Goal: Task Accomplishment & Management: Manage account settings

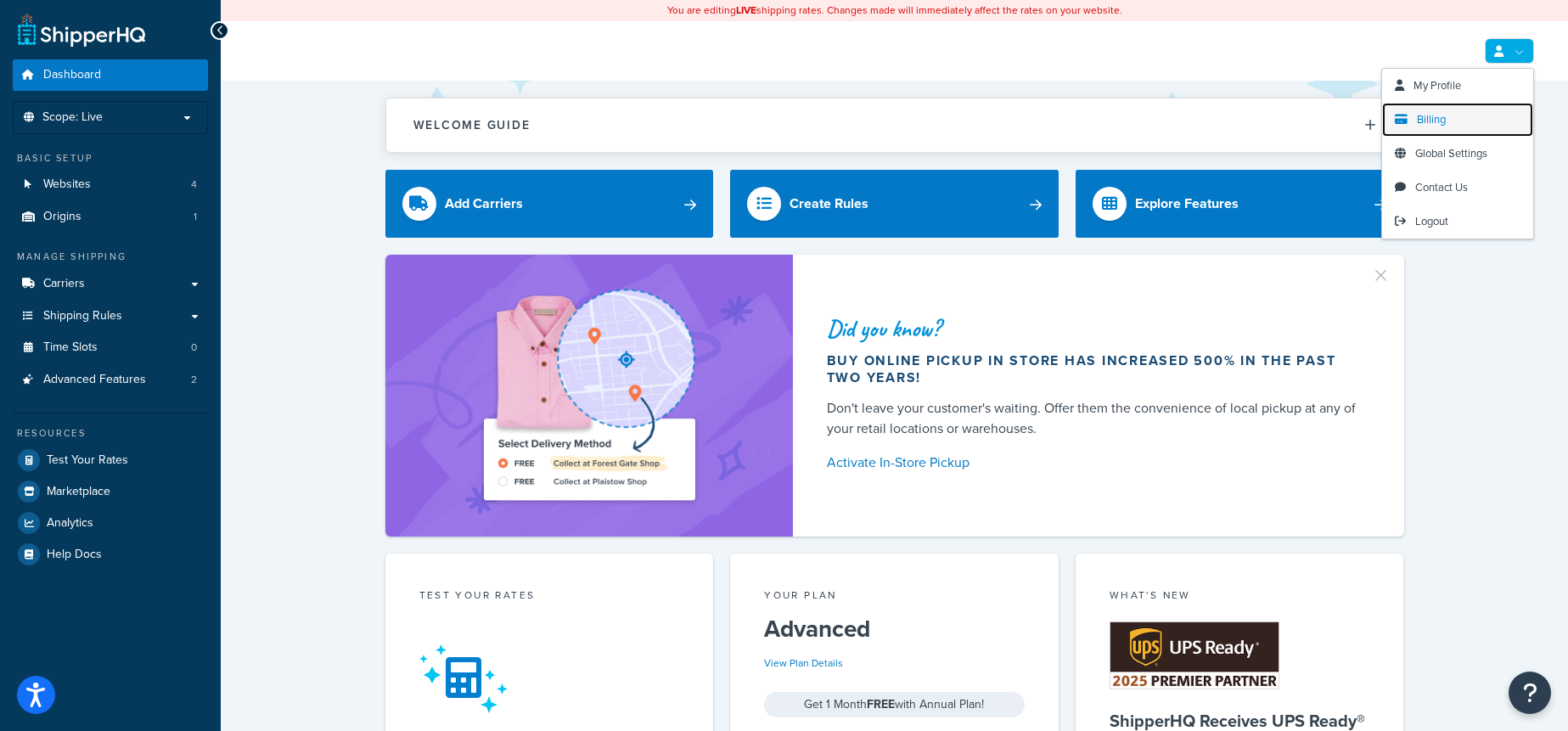
click at [1433, 106] on link "Billing" at bounding box center [1458, 120] width 151 height 34
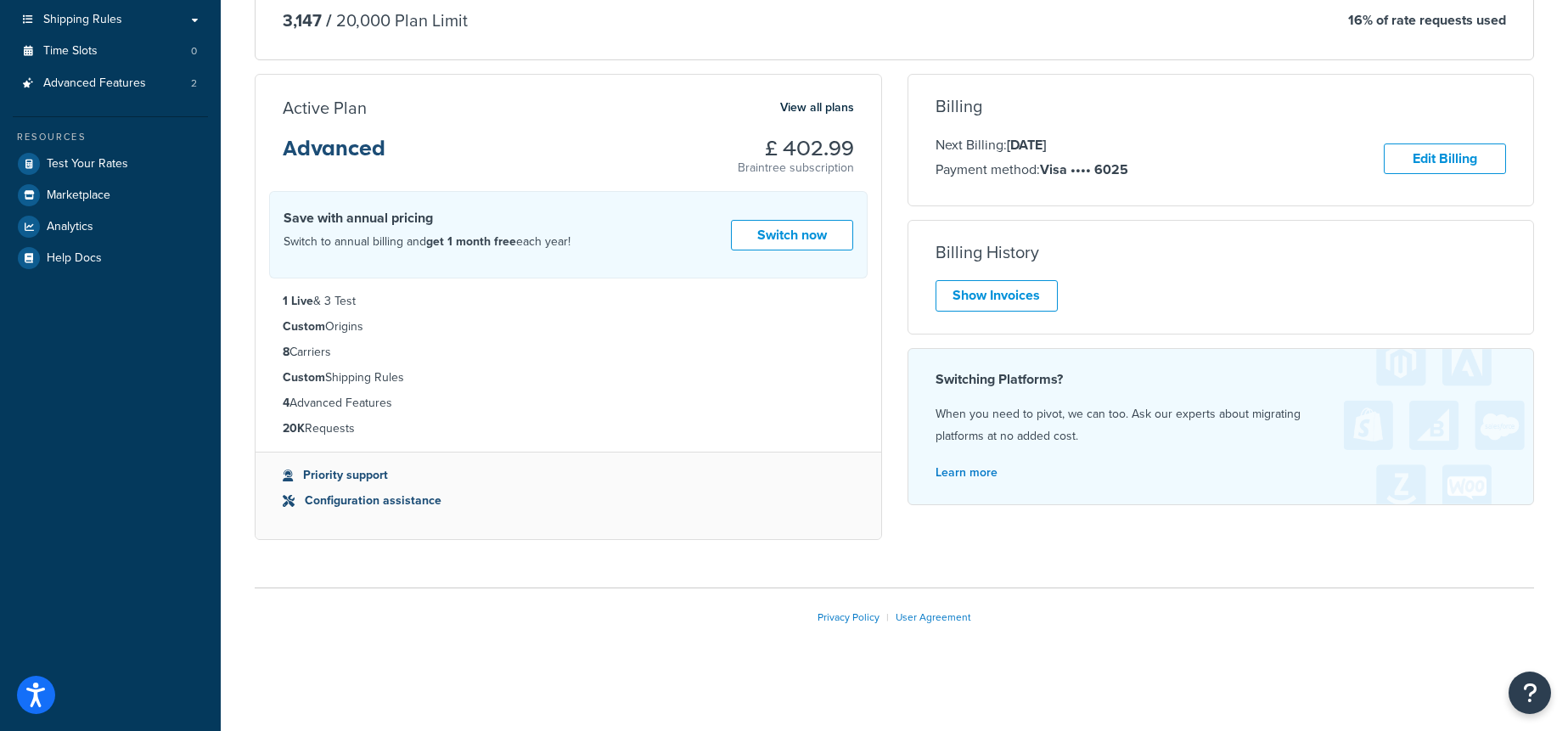
scroll to position [295, 0]
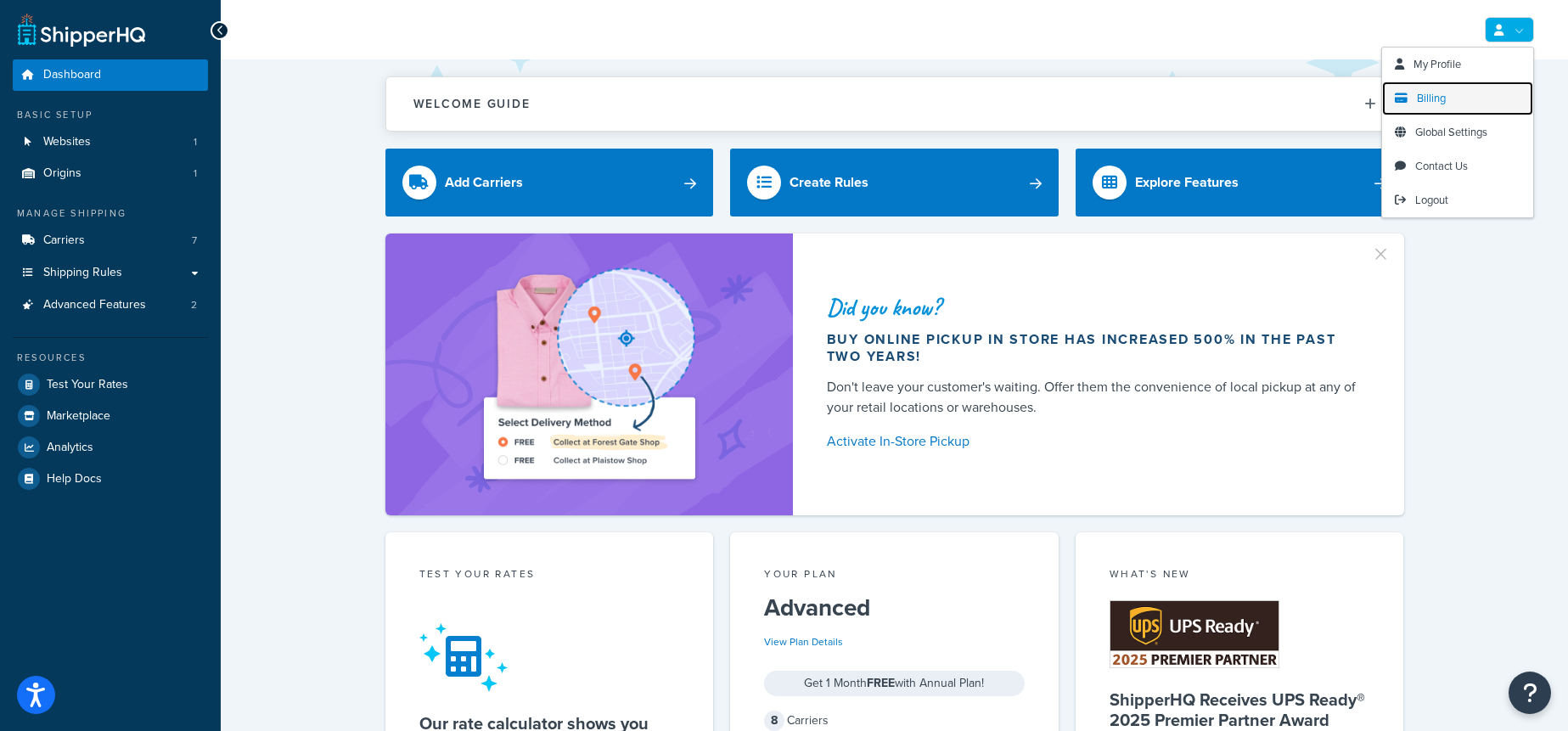
click at [1465, 100] on link "Billing" at bounding box center [1458, 98] width 151 height 34
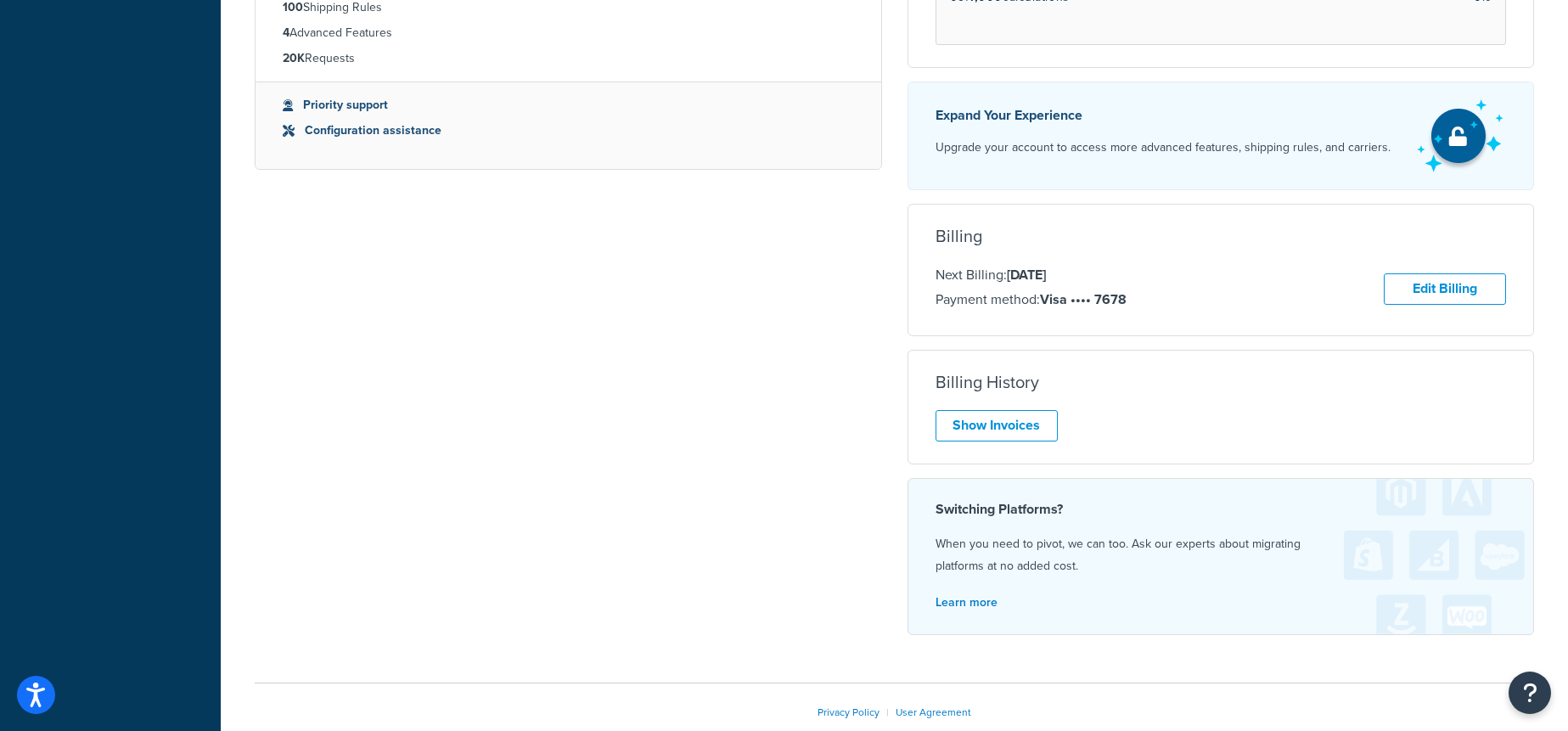
scroll to position [704, 0]
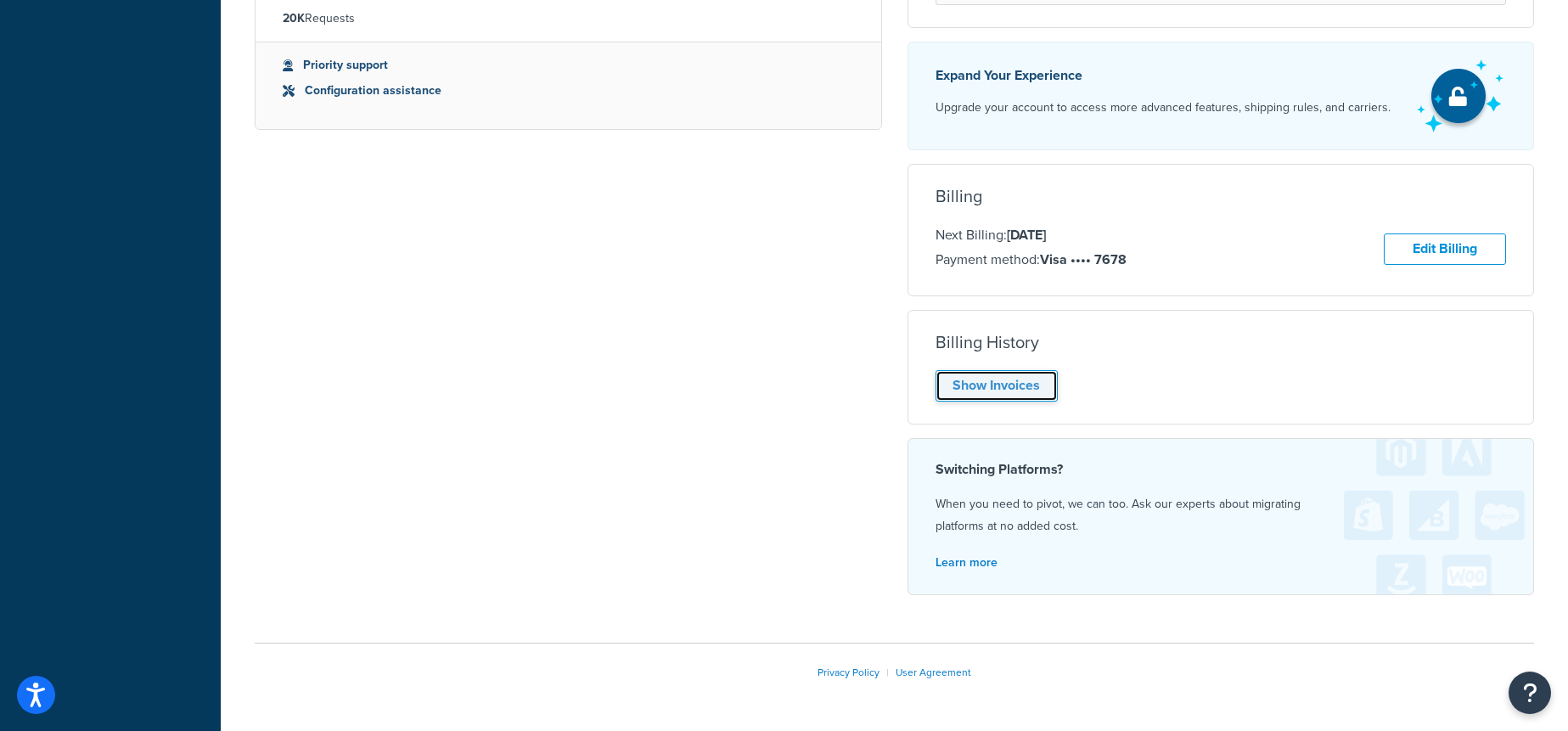
click at [1035, 381] on link "Show Invoices" at bounding box center [997, 386] width 122 height 32
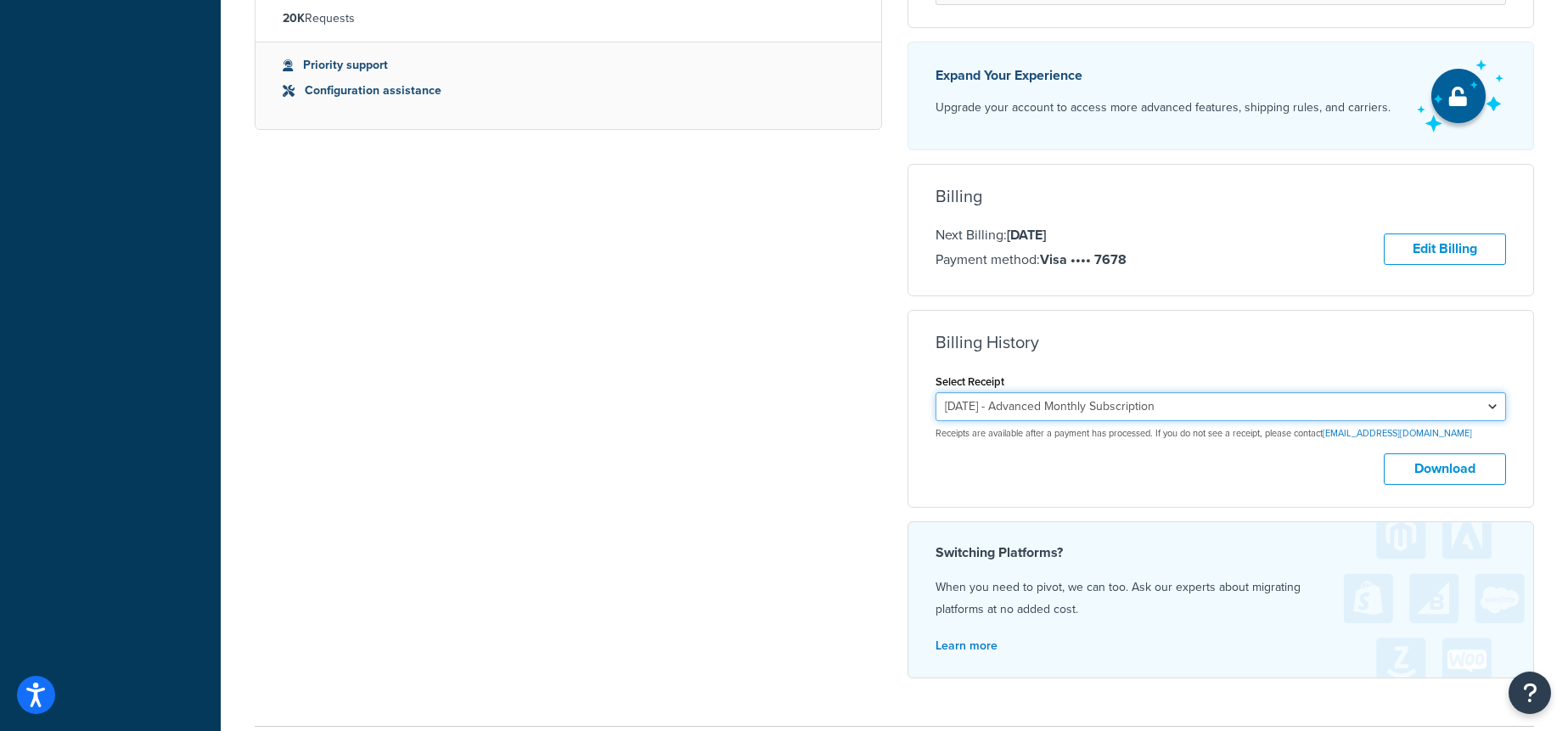
click at [1106, 416] on select "August 23, 2025 - Advanced Monthly Subscription July 23, 2025 - Advanced Monthl…" at bounding box center [1222, 406] width 572 height 29
select select "ps3vqbyn"
click at [936, 392] on select "August 23, 2025 - Advanced Monthly Subscription July 23, 2025 - Advanced Monthl…" at bounding box center [1222, 406] width 572 height 29
click at [1416, 472] on button "Download" at bounding box center [1446, 469] width 122 height 32
click at [1229, 406] on select "August 23, 2025 - Advanced Monthly Subscription July 23, 2025 - Advanced Monthl…" at bounding box center [1222, 406] width 572 height 29
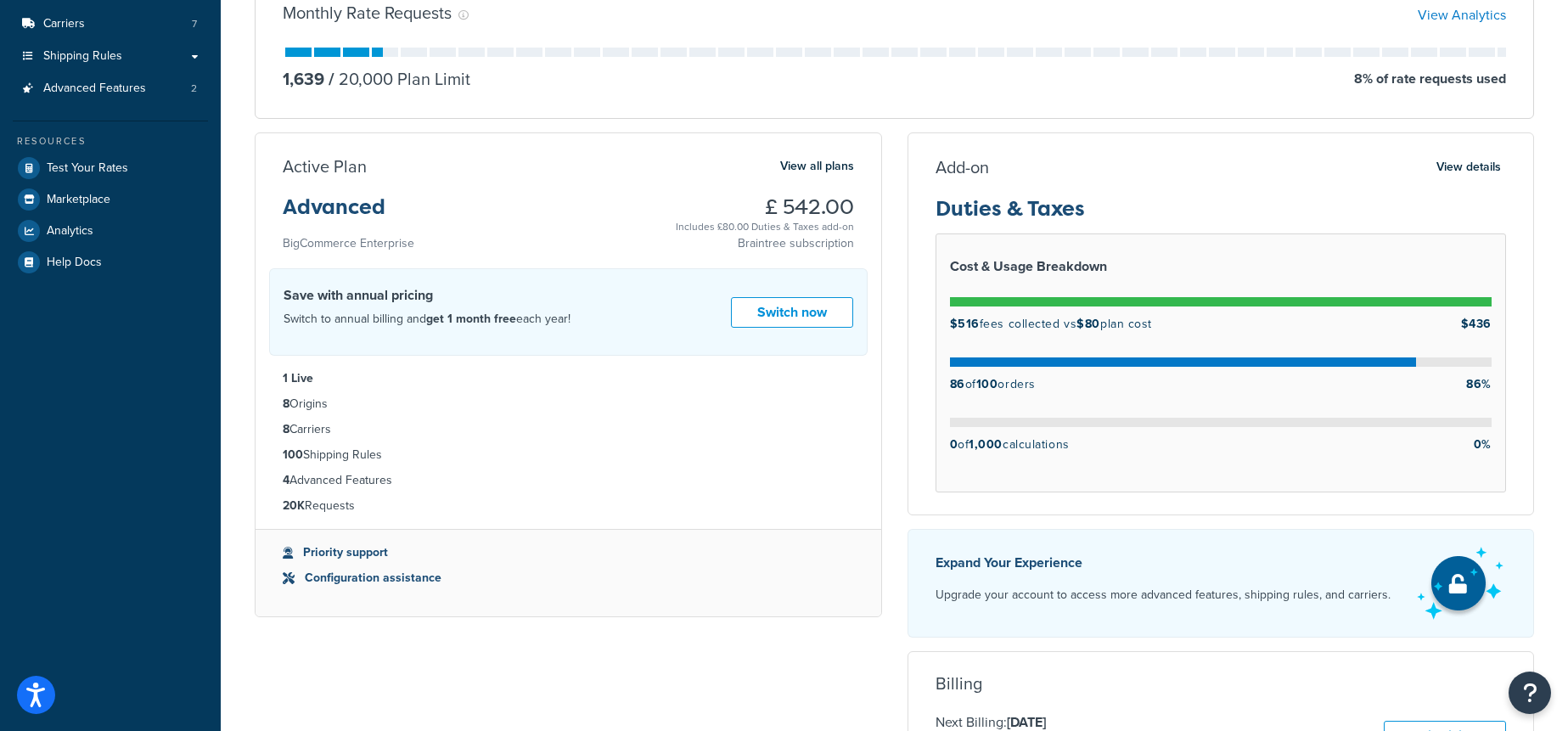
scroll to position [211, 0]
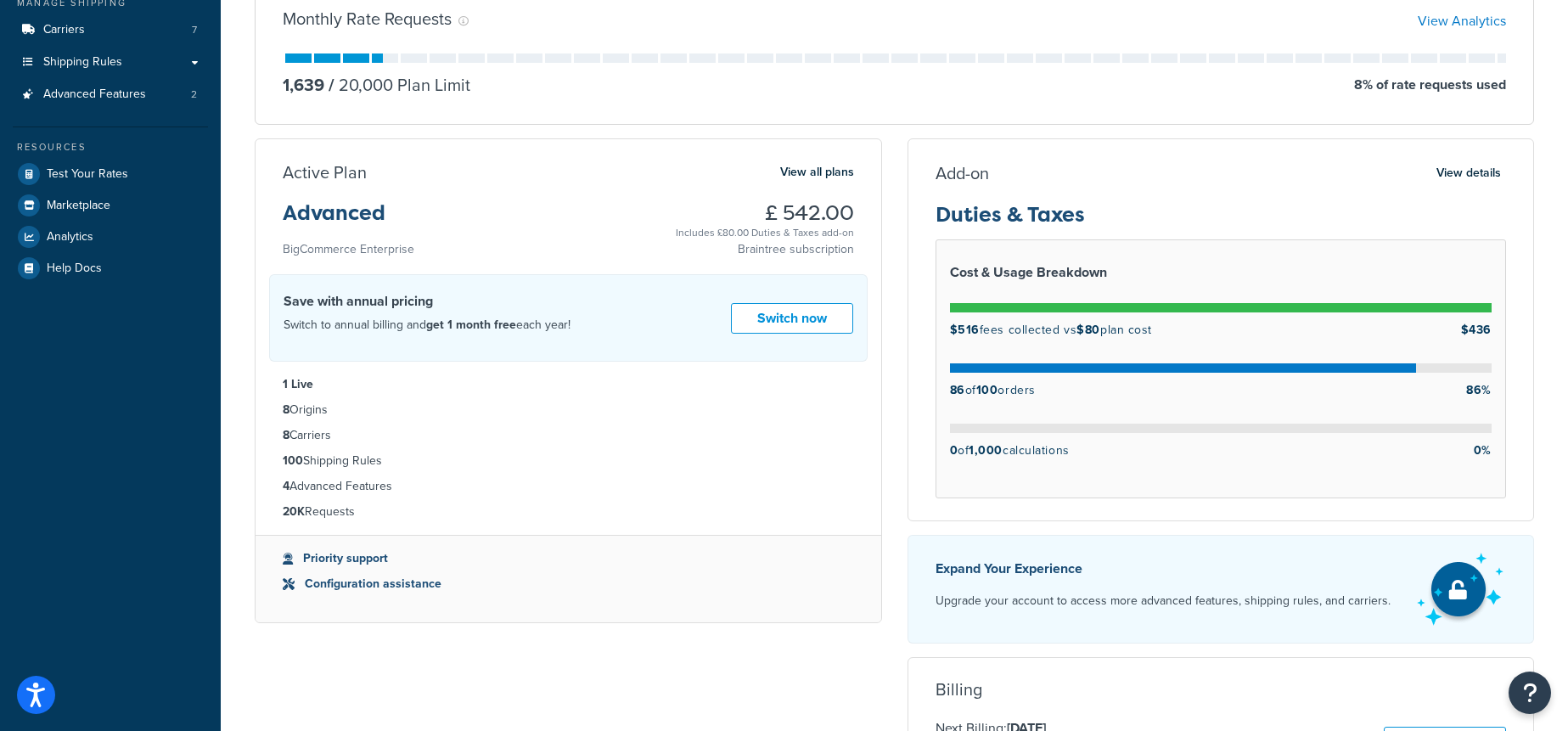
drag, startPoint x: 866, startPoint y: 208, endPoint x: 659, endPoint y: 208, distance: 207.0
click at [659, 208] on div "Active Plan View all plans Advanced BigCommerce Enterprise £ 542.00 Includes £8…" at bounding box center [568, 211] width 625 height 98
copy h3 "£ 542.00"
click at [163, 89] on link "Advanced Features 2" at bounding box center [110, 95] width 195 height 32
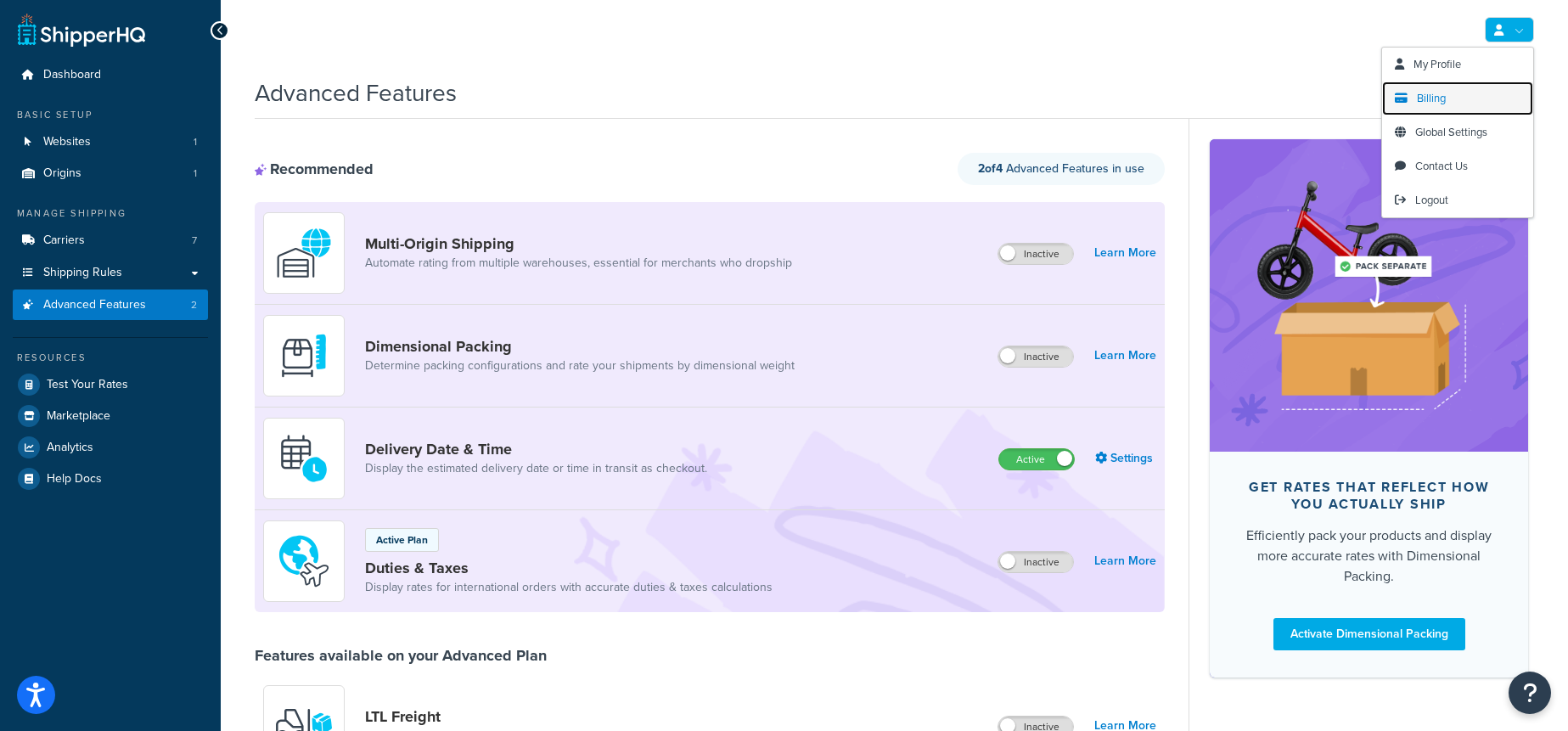
click at [1440, 85] on link "Billing" at bounding box center [1458, 98] width 151 height 34
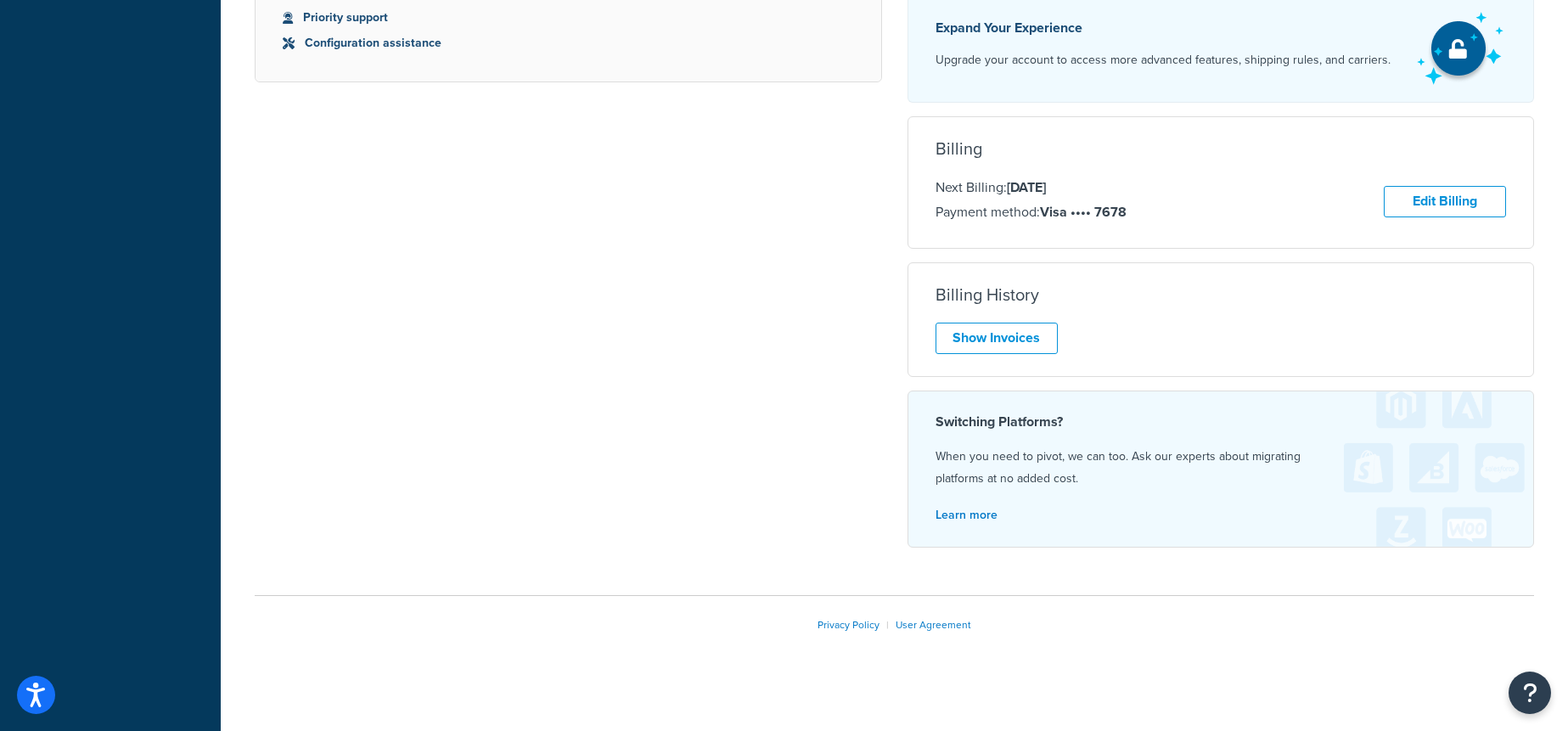
scroll to position [758, 0]
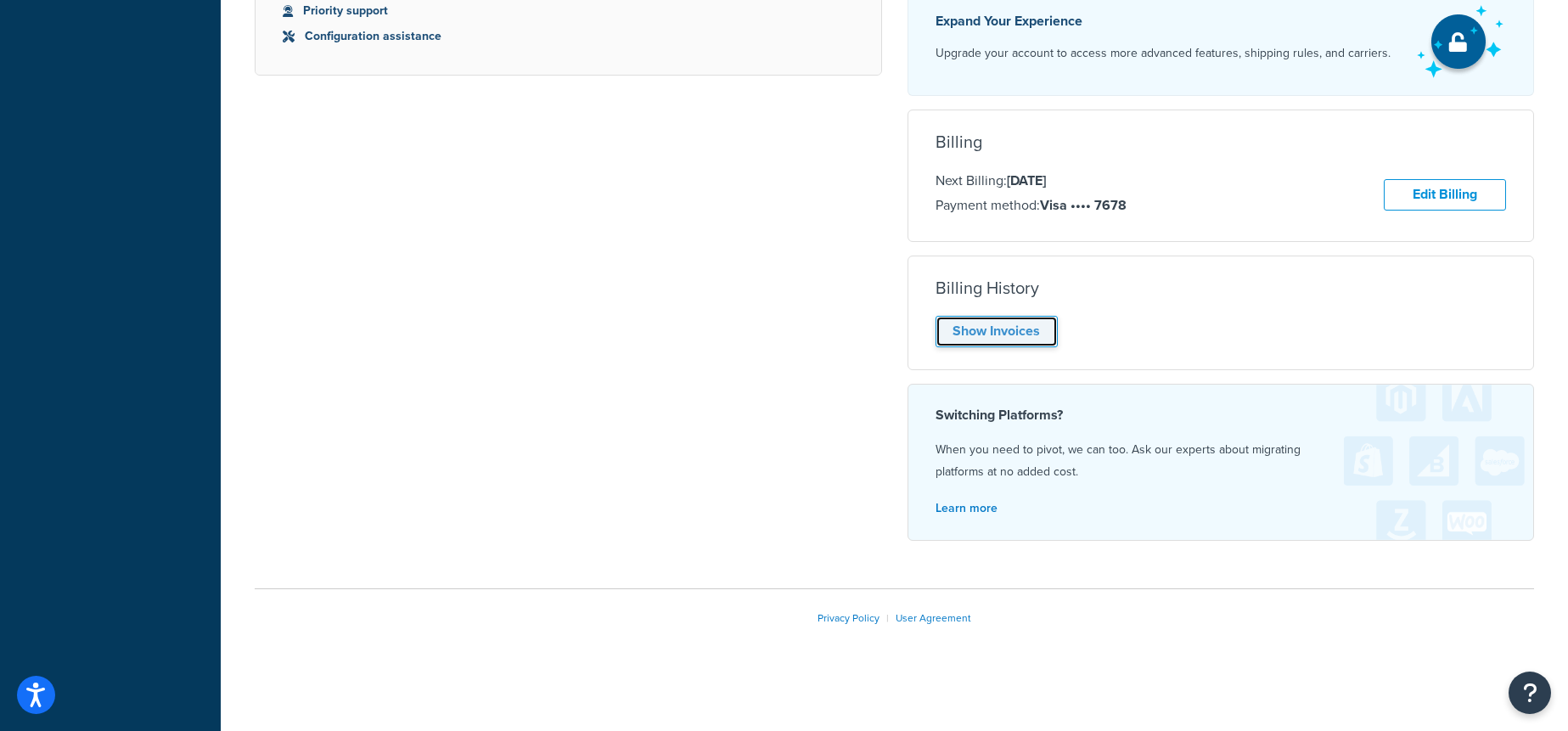
click at [991, 332] on link "Show Invoices" at bounding box center [997, 331] width 122 height 32
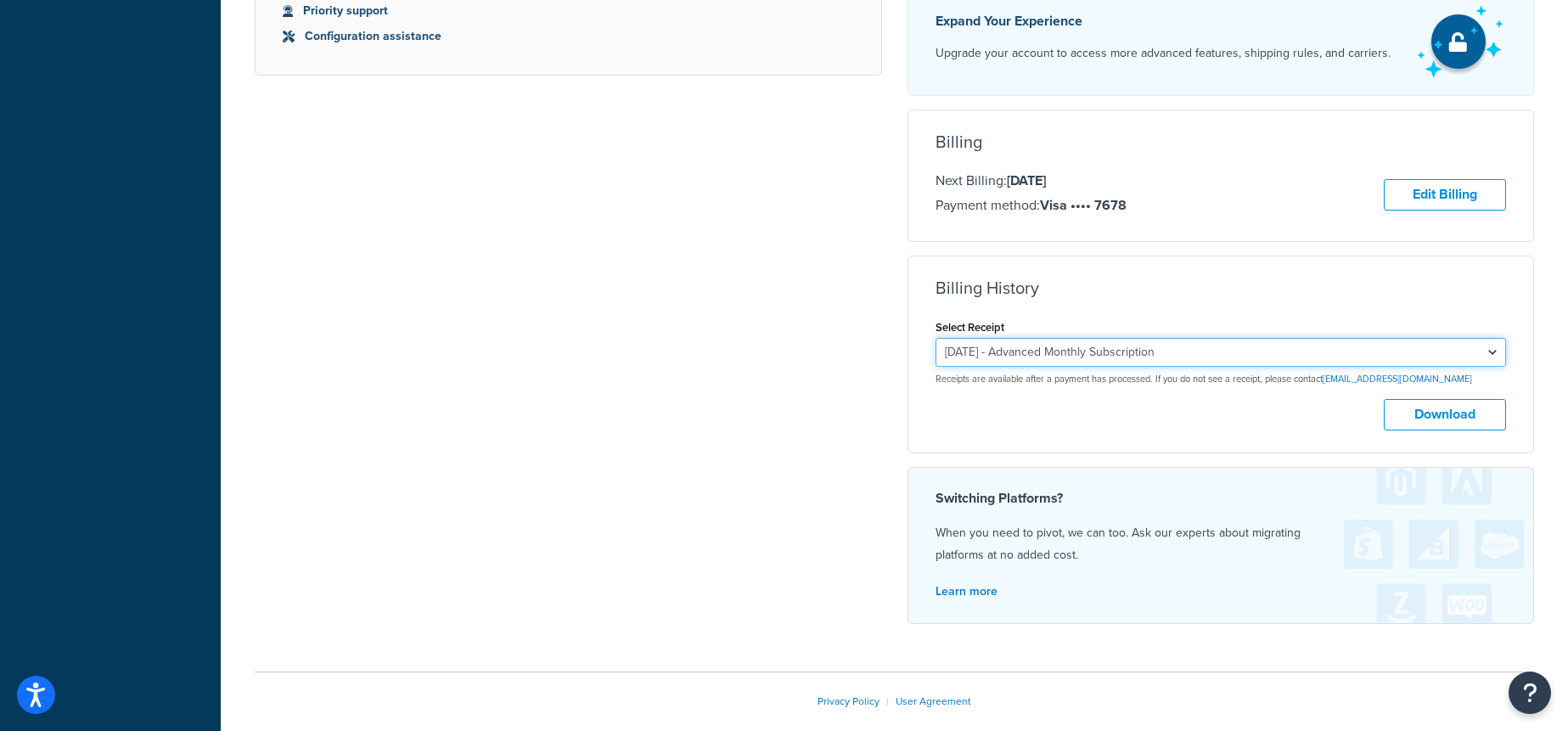
click at [1059, 360] on select "August 23, 2025 - Advanced Monthly Subscription July 23, 2025 - Advanced Monthl…" at bounding box center [1222, 352] width 572 height 29
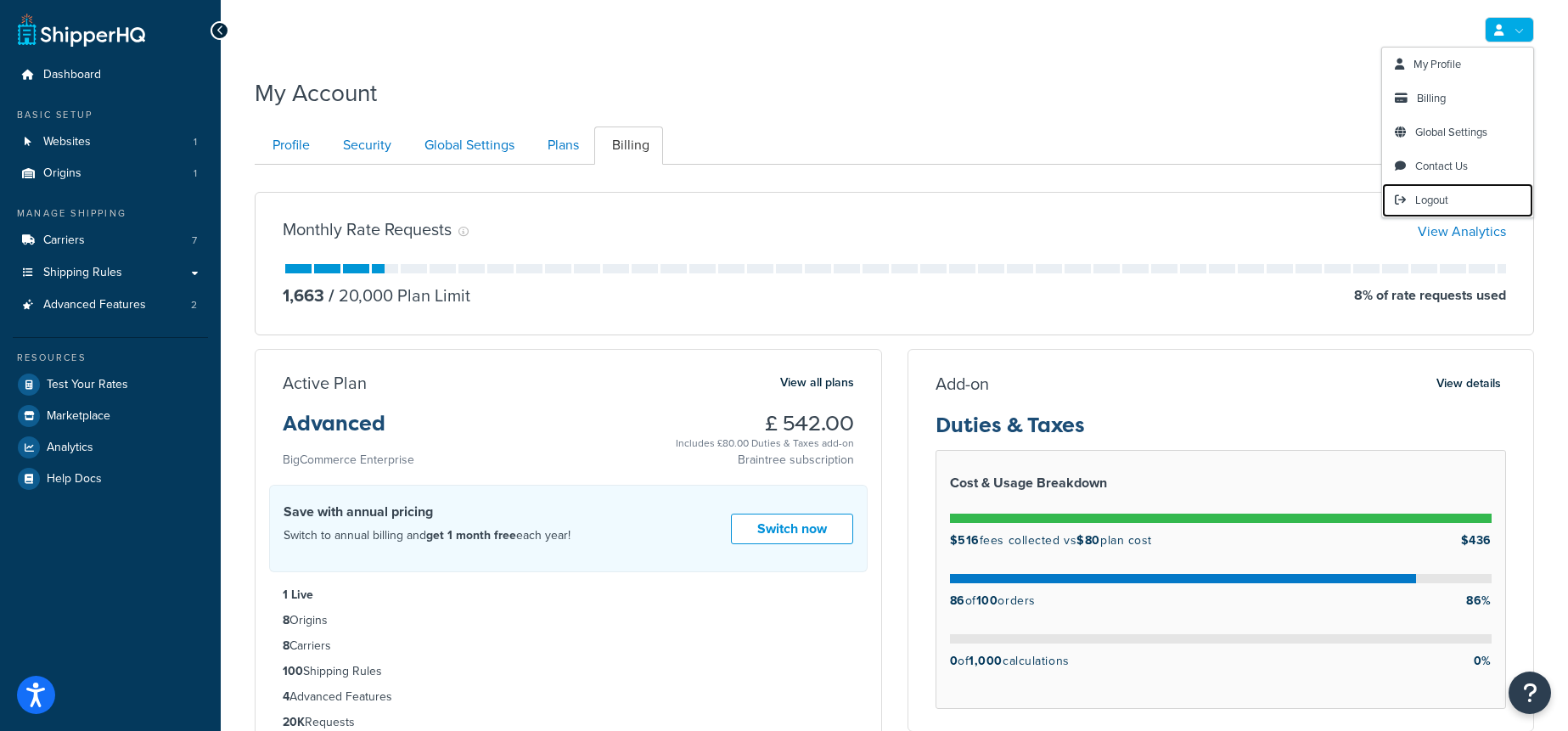
drag, startPoint x: 1419, startPoint y: 192, endPoint x: 960, endPoint y: 18, distance: 490.9
click at [1419, 192] on span "Logout" at bounding box center [1433, 199] width 33 height 16
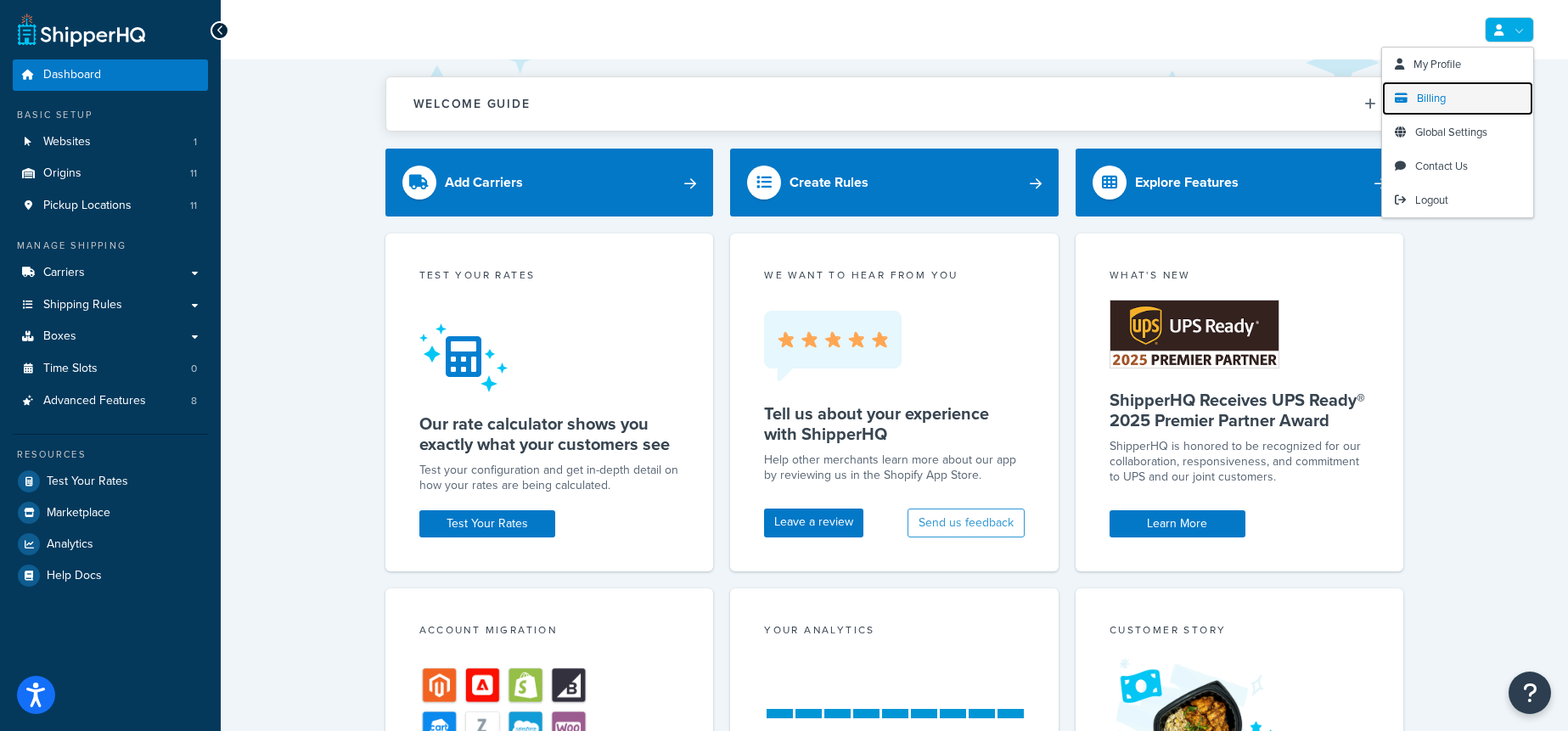
click at [1466, 94] on link "Billing" at bounding box center [1458, 98] width 151 height 34
